Goal: Navigation & Orientation: Find specific page/section

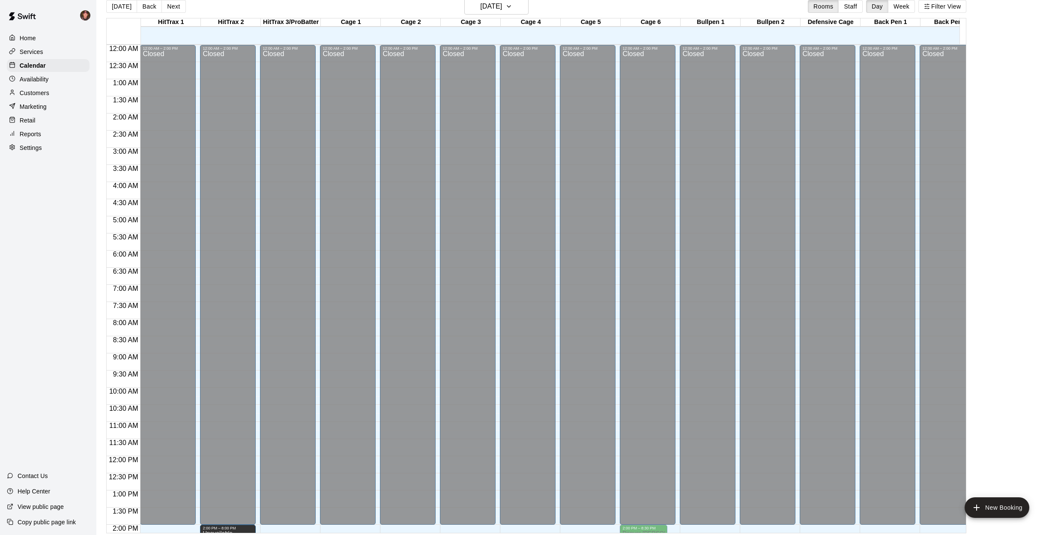
scroll to position [309, 0]
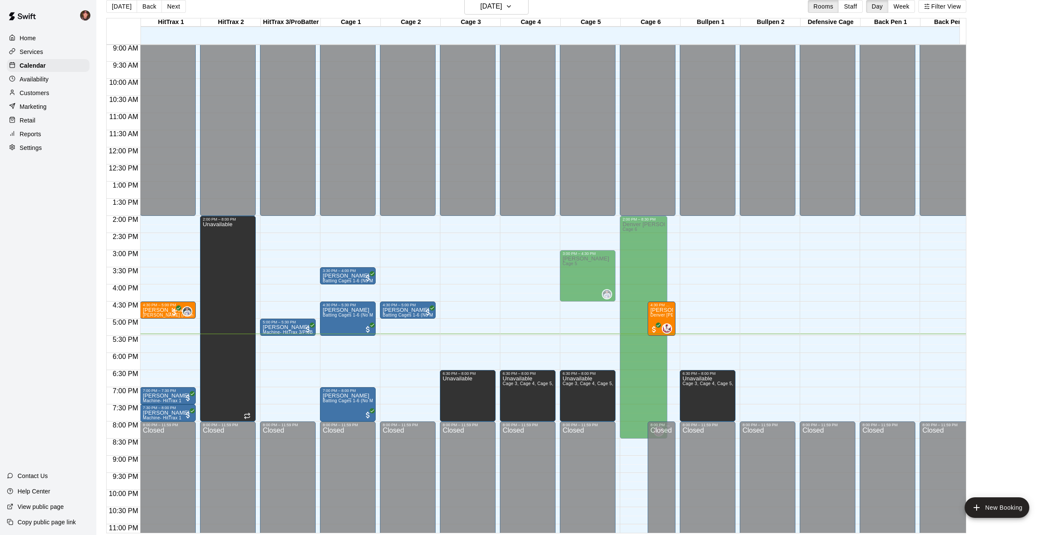
drag, startPoint x: 100, startPoint y: 249, endPoint x: 111, endPoint y: 243, distance: 12.3
click at [102, 248] on div "[DATE] Back [DATE][DATE] Rooms Staff Day Week Filter View HitTrax 1 14 Tue HitT…" at bounding box center [536, 265] width 873 height 535
click at [99, 259] on main "[DATE] Back [DATE][DATE] Rooms Staff Day Week Filter View HitTrax 1 14 Tue HitT…" at bounding box center [574, 262] width 956 height 549
click at [175, 8] on button "Next" at bounding box center [174, 6] width 24 height 13
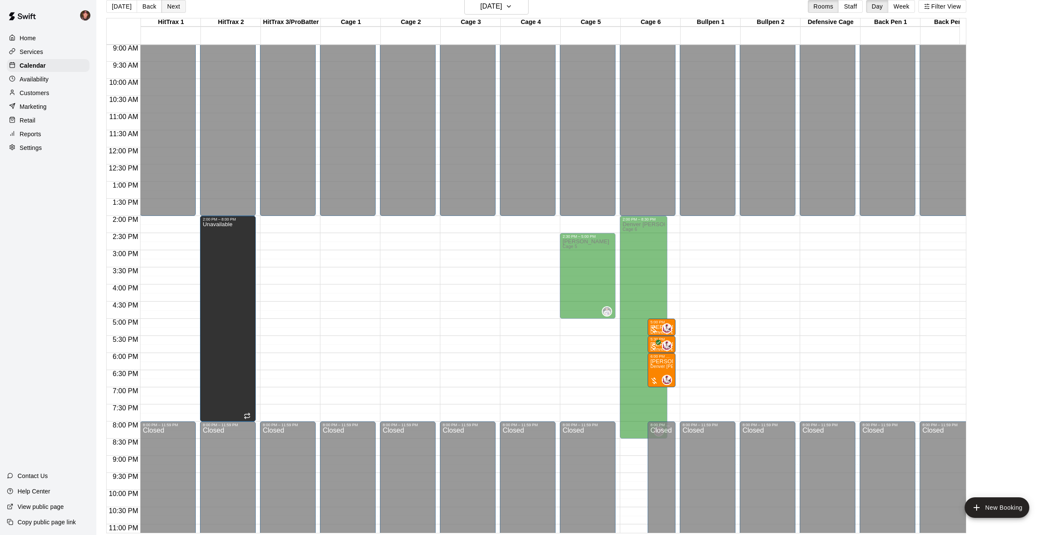
click at [171, 9] on button "Next" at bounding box center [174, 6] width 24 height 13
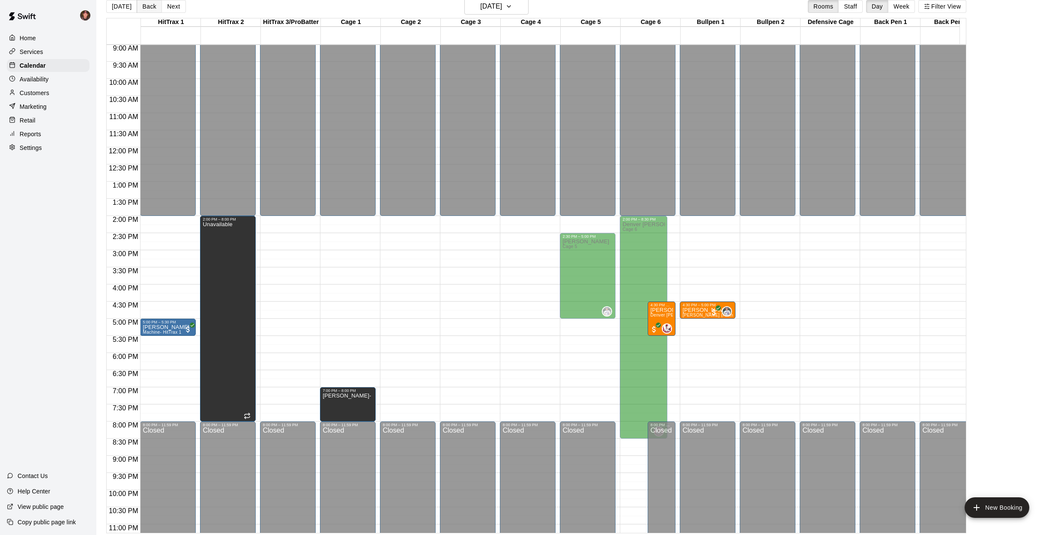
click at [150, 9] on button "Back" at bounding box center [149, 6] width 25 height 13
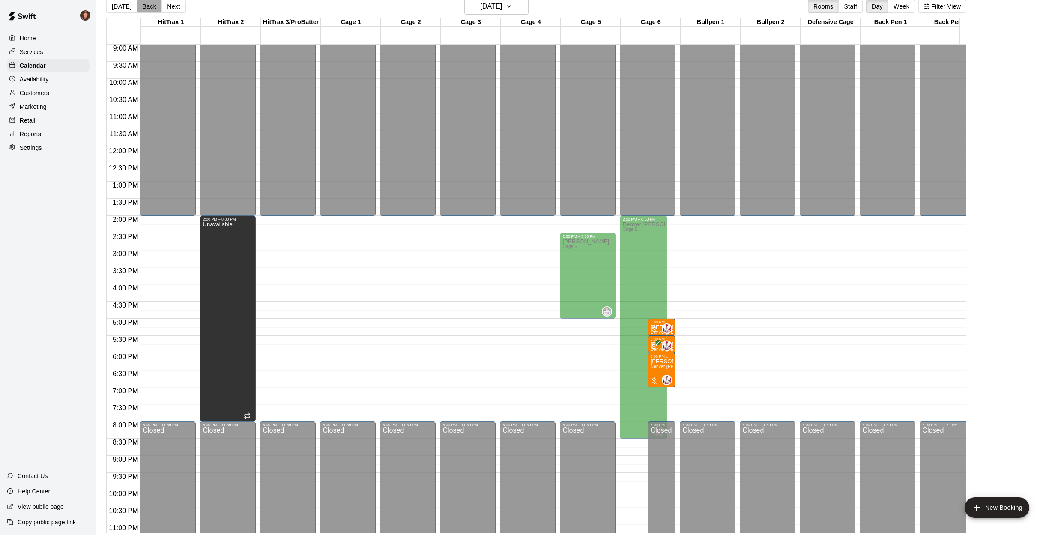
click at [150, 9] on button "Back" at bounding box center [149, 6] width 25 height 13
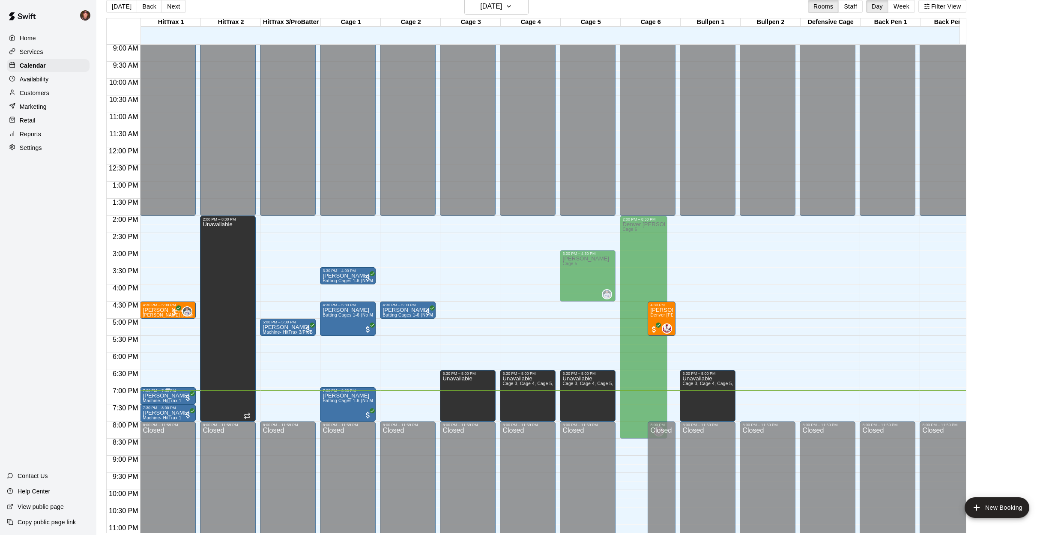
click at [163, 396] on p "[PERSON_NAME]" at bounding box center [166, 396] width 47 height 0
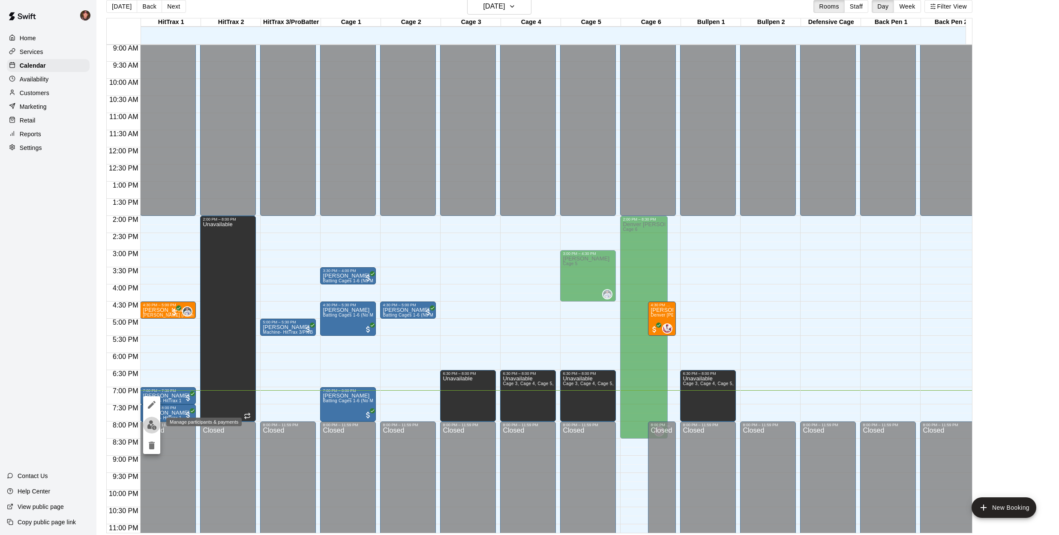
click at [152, 427] on img "edit" at bounding box center [152, 425] width 10 height 10
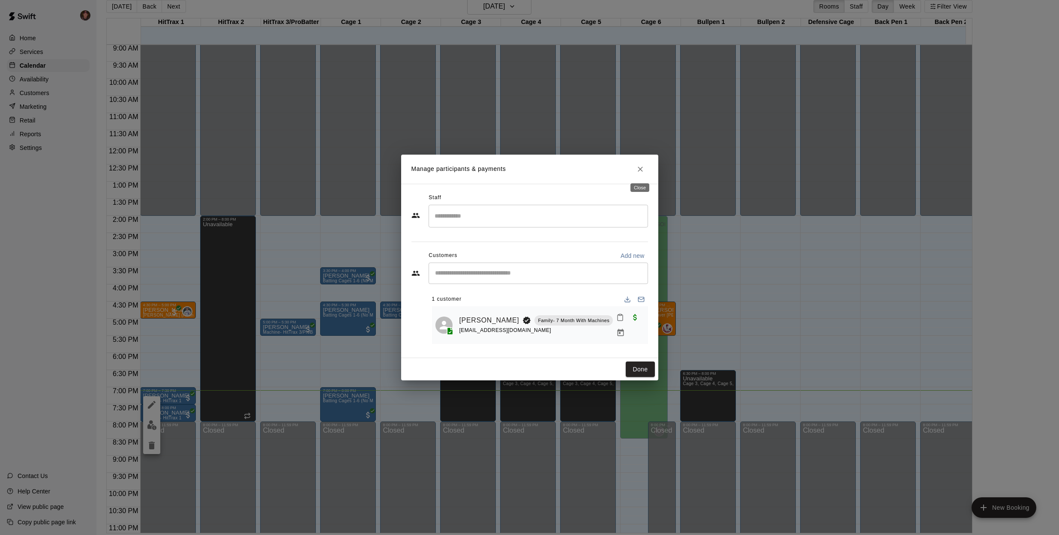
click at [644, 173] on icon "Close" at bounding box center [640, 169] width 9 height 9
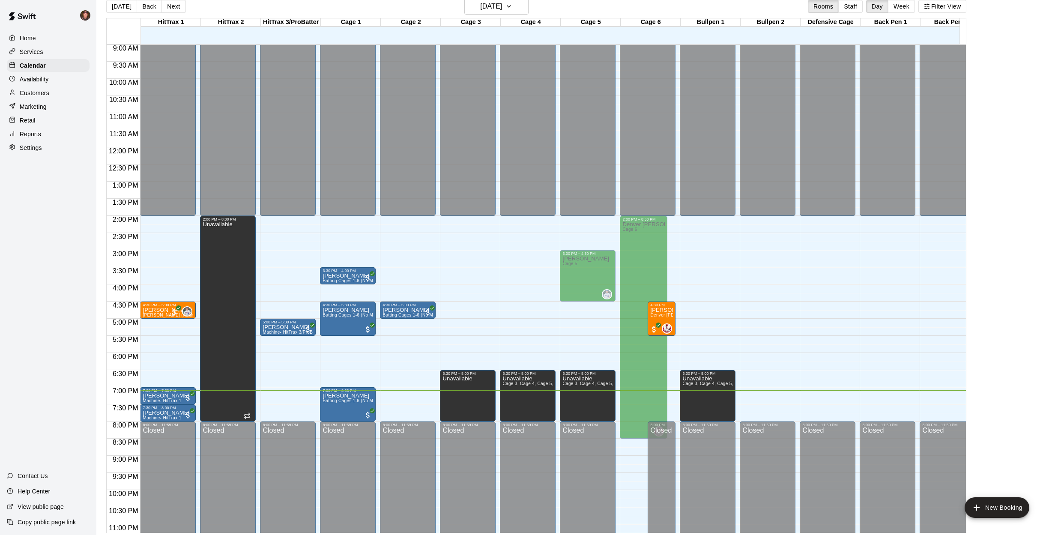
click at [33, 93] on p "Customers" at bounding box center [35, 93] width 30 height 9
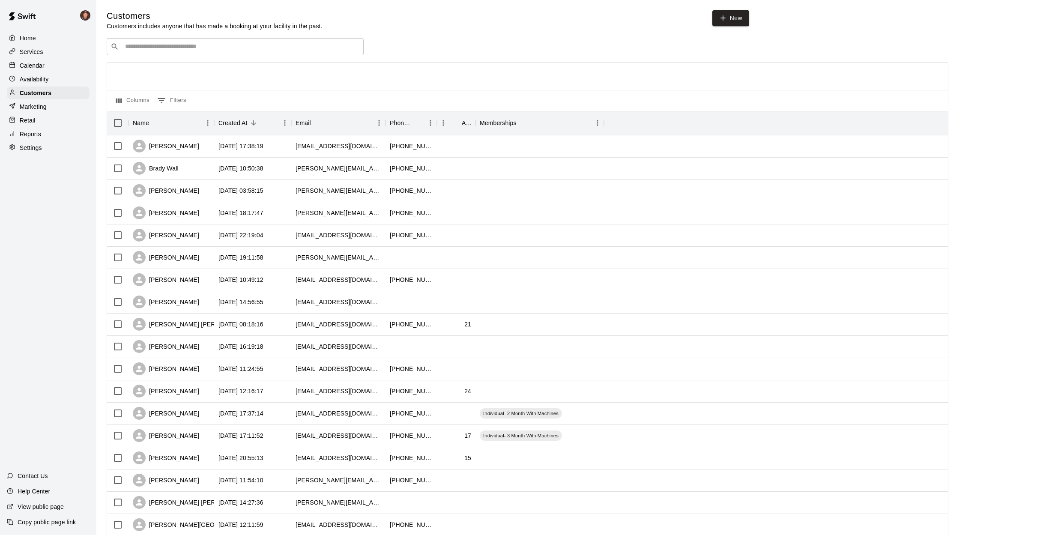
click at [159, 47] on input "Search customers by name or email" at bounding box center [241, 46] width 237 height 9
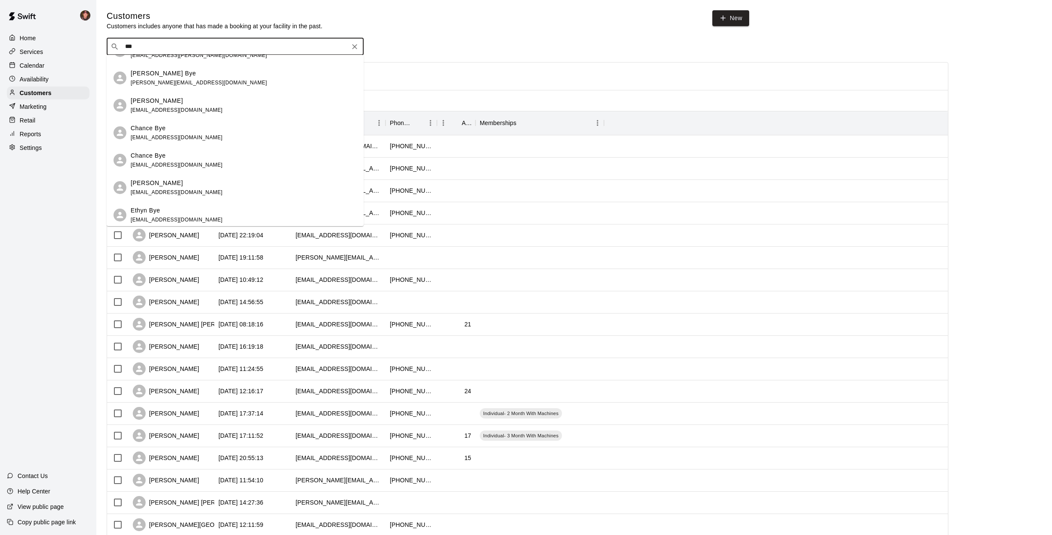
scroll to position [158, 0]
type input "***"
click at [424, 22] on div "Customers Customers includes anyone that has made a booking at your facility in…" at bounding box center [428, 20] width 643 height 20
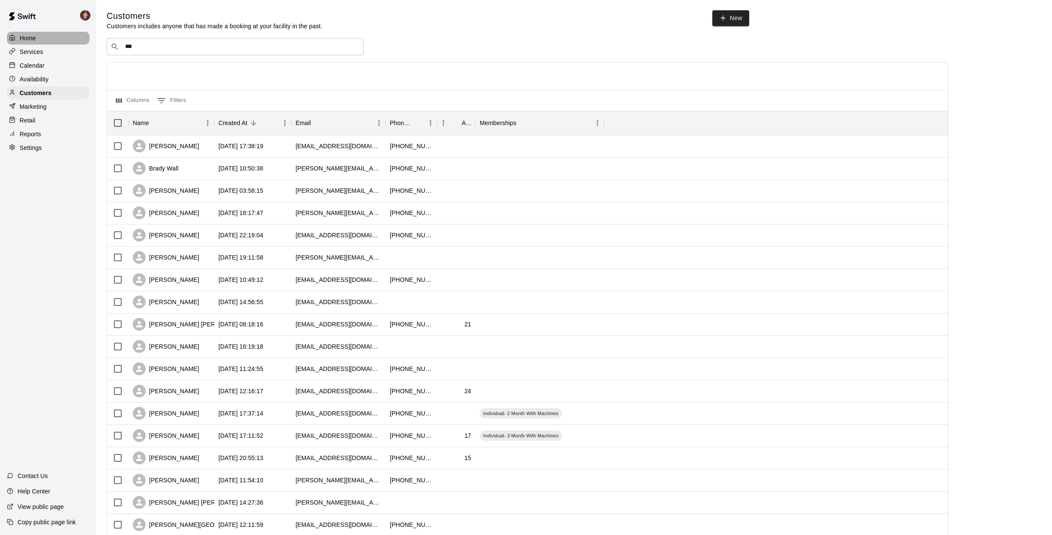
click at [35, 38] on p "Home" at bounding box center [28, 38] width 16 height 9
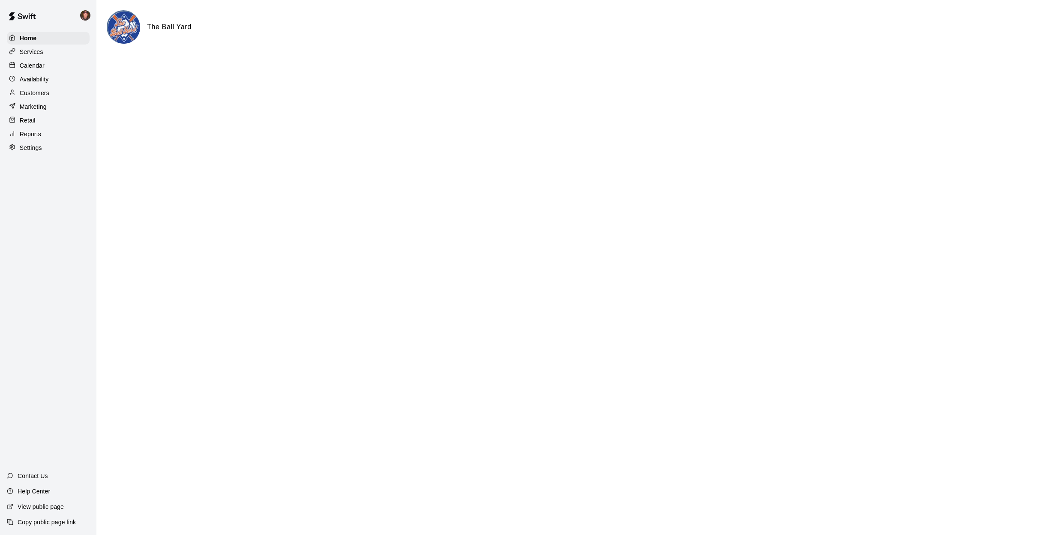
click at [43, 67] on p "Calendar" at bounding box center [32, 65] width 25 height 9
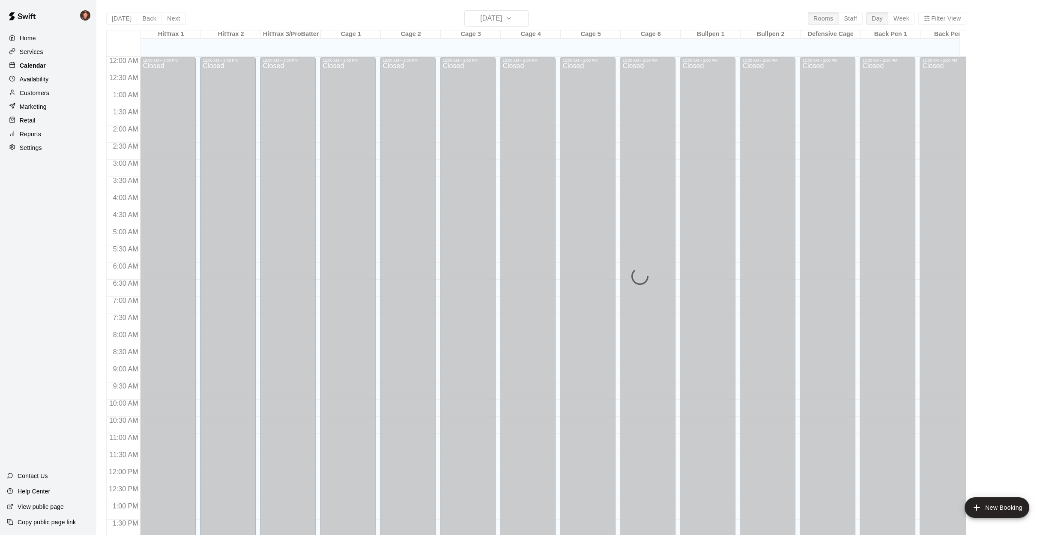
scroll to position [309, 0]
